Goal: Information Seeking & Learning: Learn about a topic

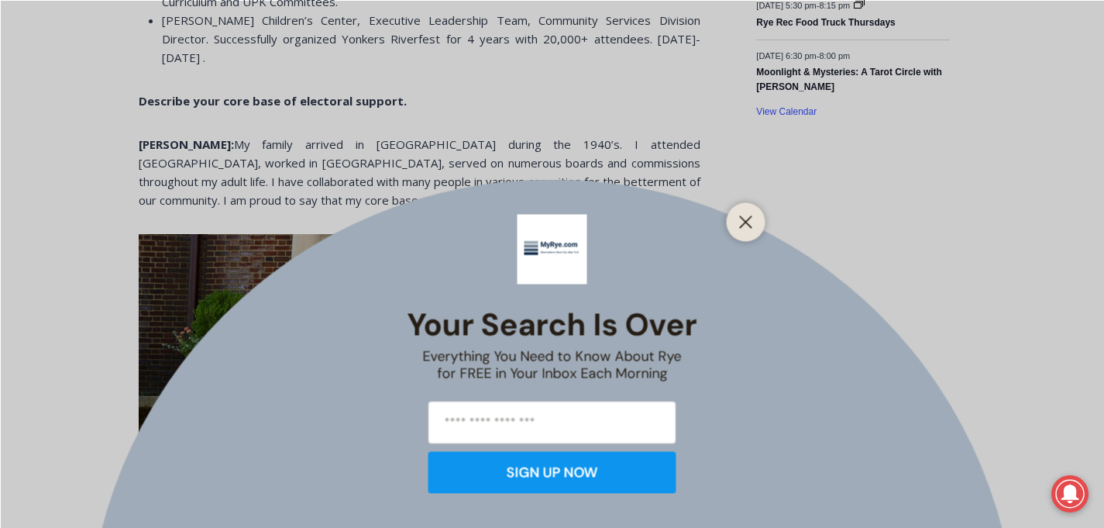
scroll to position [498, 0]
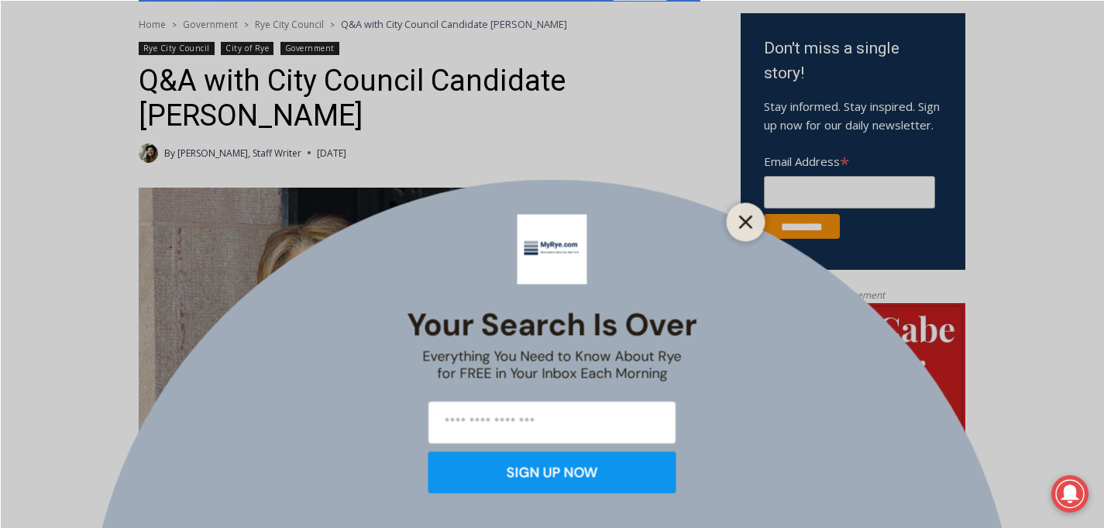
click at [744, 224] on icon "Close" at bounding box center [746, 222] width 14 height 14
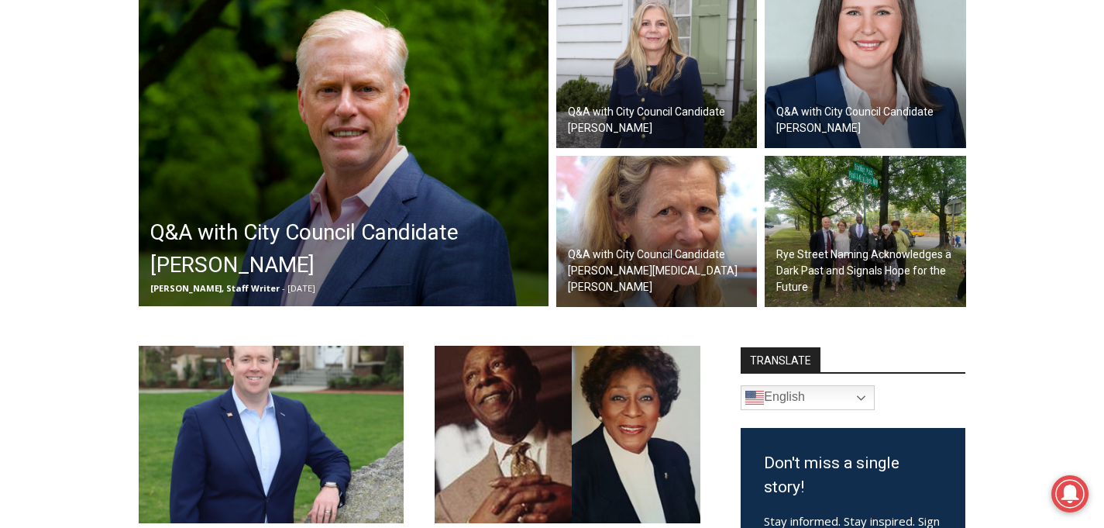
scroll to position [488, 0]
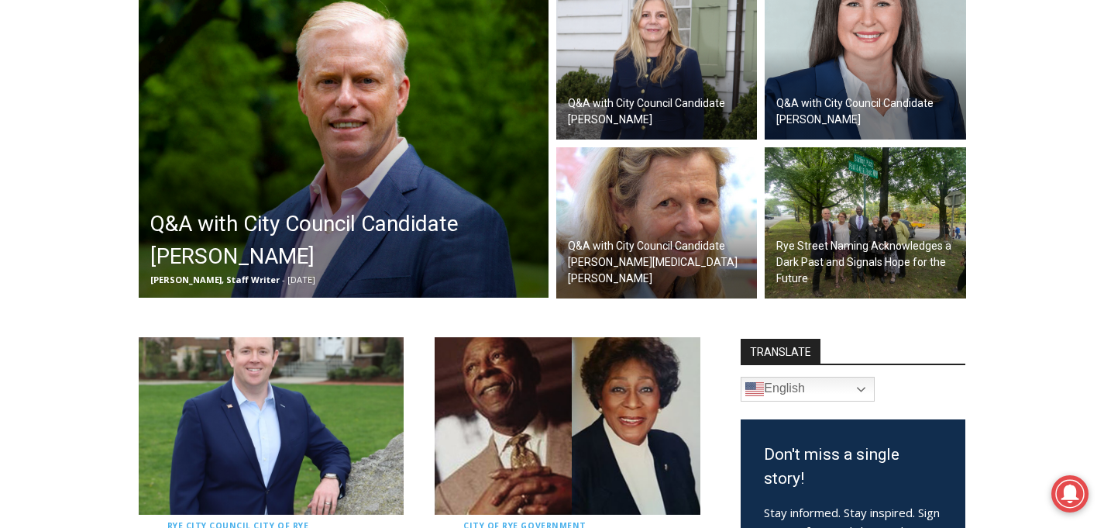
click at [662, 264] on h2 "Q&A with City Council Candidate [PERSON_NAME][MEDICAL_DATA] [PERSON_NAME]" at bounding box center [661, 262] width 186 height 49
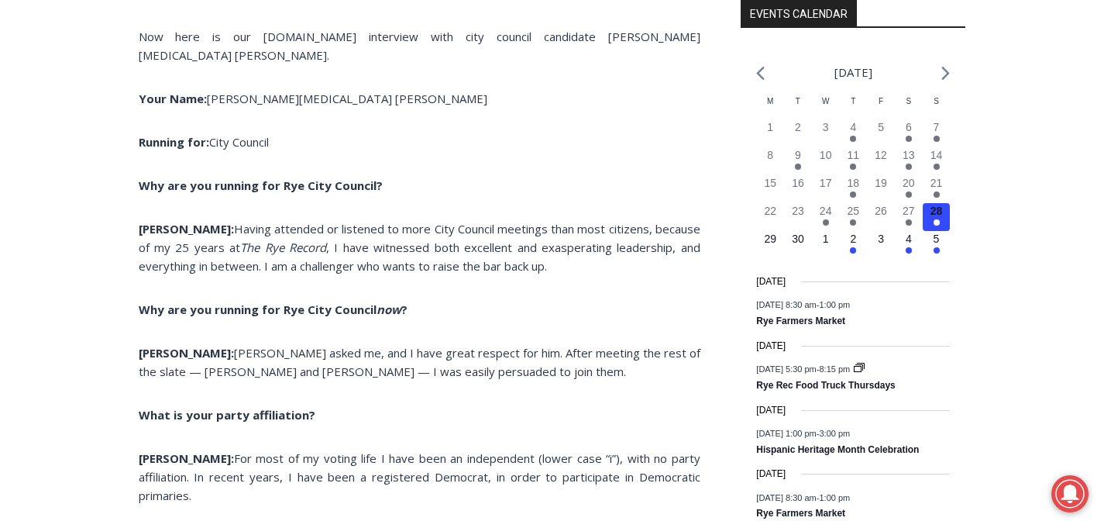
scroll to position [1909, 0]
